Goal: Navigation & Orientation: Find specific page/section

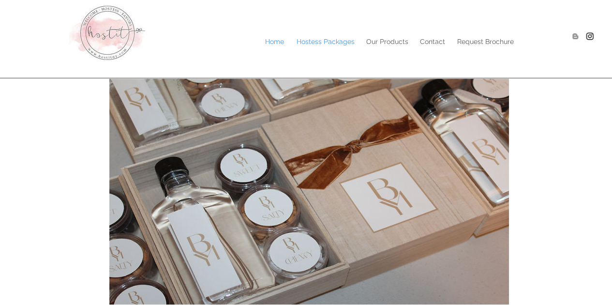
click at [342, 42] on p "Hostess Packages" at bounding box center [326, 41] width 68 height 15
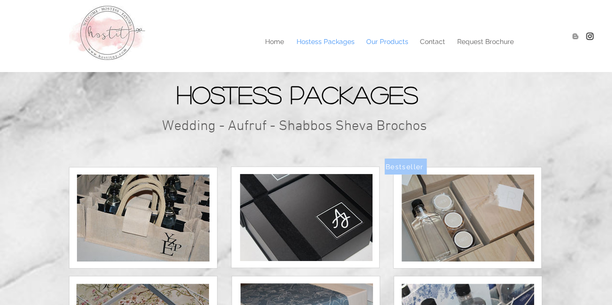
click at [396, 39] on p "Our Products" at bounding box center [387, 41] width 52 height 15
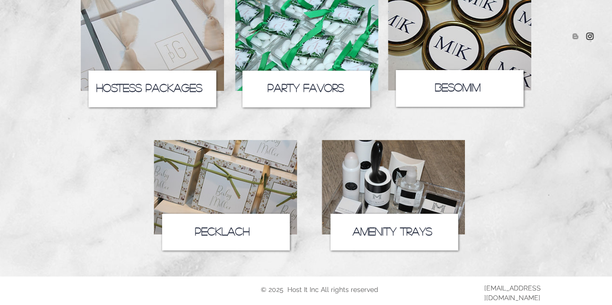
scroll to position [183, 0]
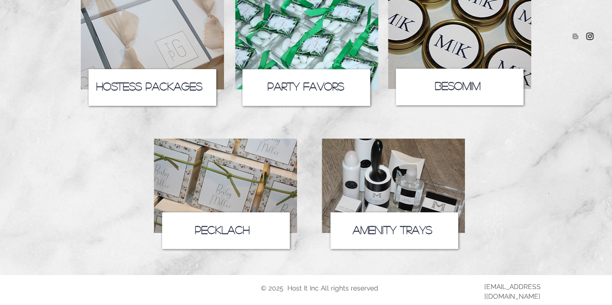
click at [221, 224] on icon at bounding box center [226, 230] width 128 height 37
click at [246, 188] on img at bounding box center [225, 185] width 143 height 95
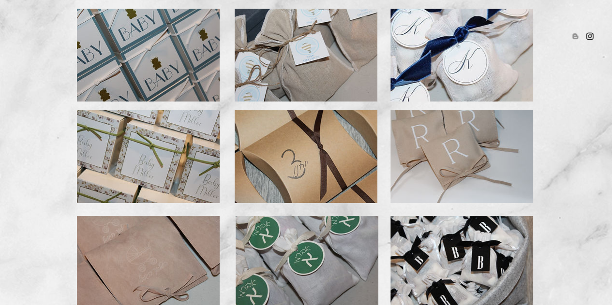
scroll to position [172, 0]
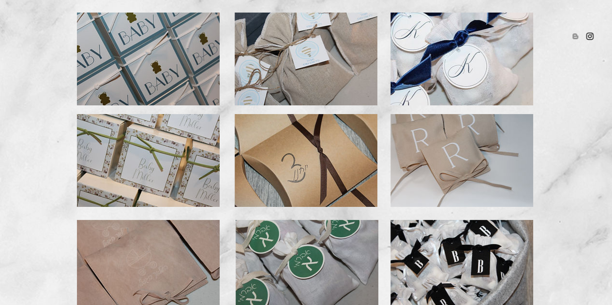
click at [294, 98] on img at bounding box center [306, 59] width 143 height 93
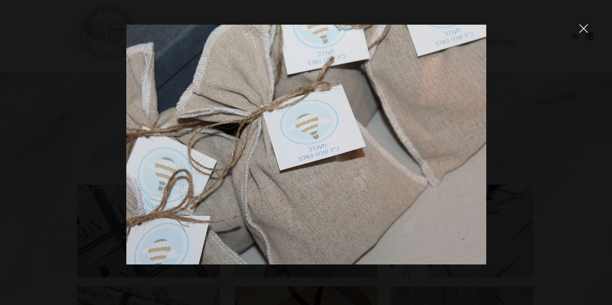
click at [543, 202] on div at bounding box center [306, 152] width 612 height 305
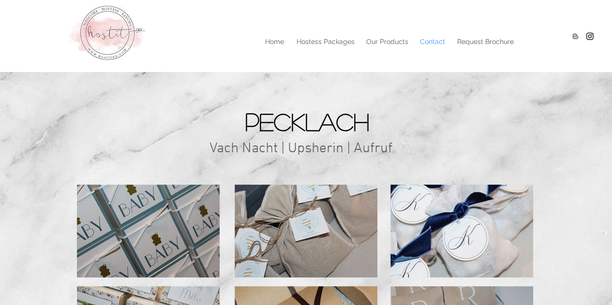
click at [432, 41] on p "Contact" at bounding box center [432, 41] width 35 height 15
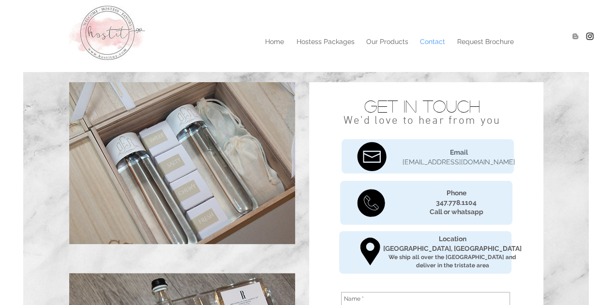
click at [579, 159] on img "main content" at bounding box center [306, 263] width 566 height 383
